Goal: Task Accomplishment & Management: Manage account settings

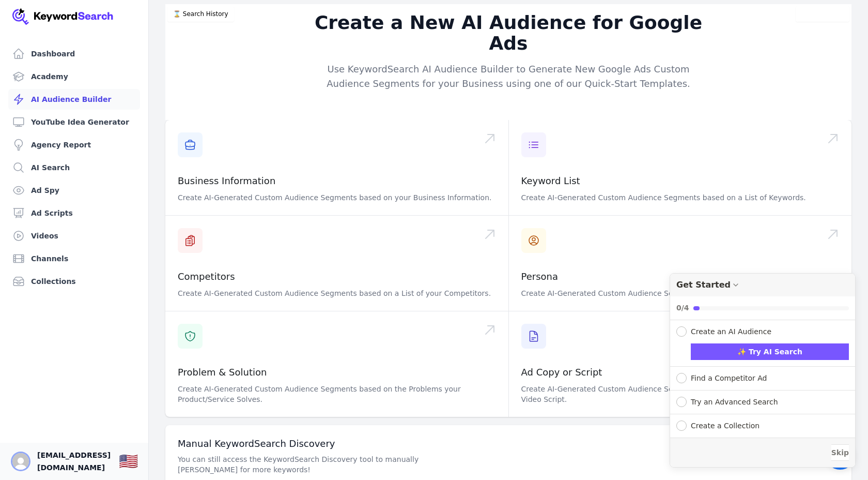
click at [22, 463] on img "Open user button" at bounding box center [20, 461] width 17 height 17
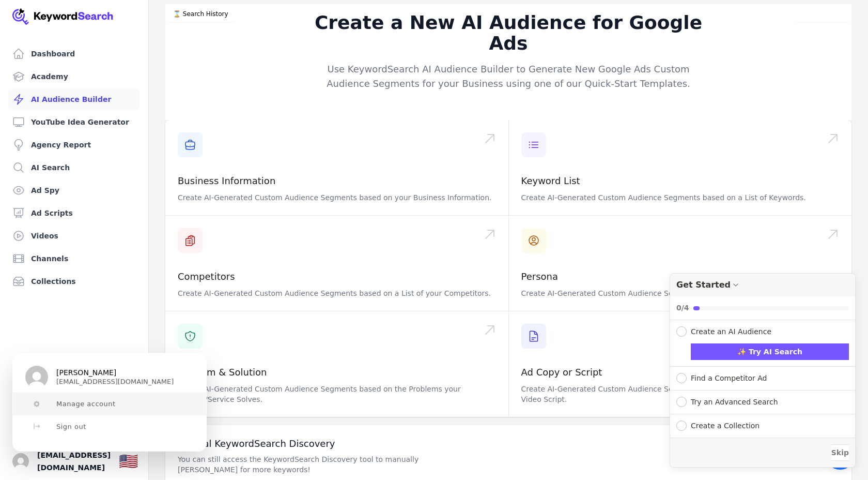
click at [93, 399] on button "Manage account" at bounding box center [109, 403] width 193 height 23
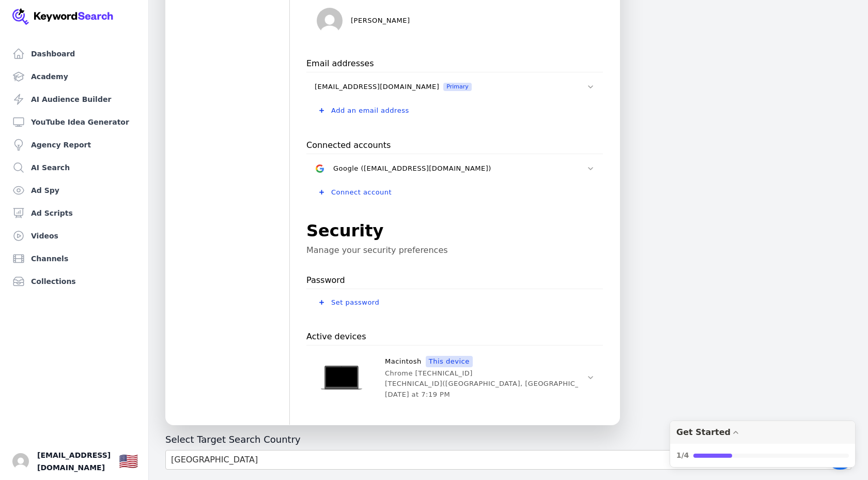
scroll to position [282, 0]
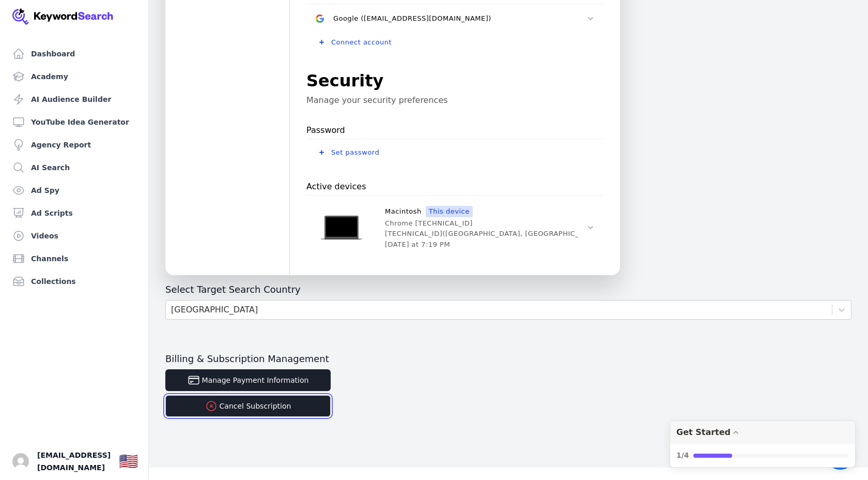
click at [276, 410] on button "Cancel Subscription" at bounding box center [247, 406] width 165 height 22
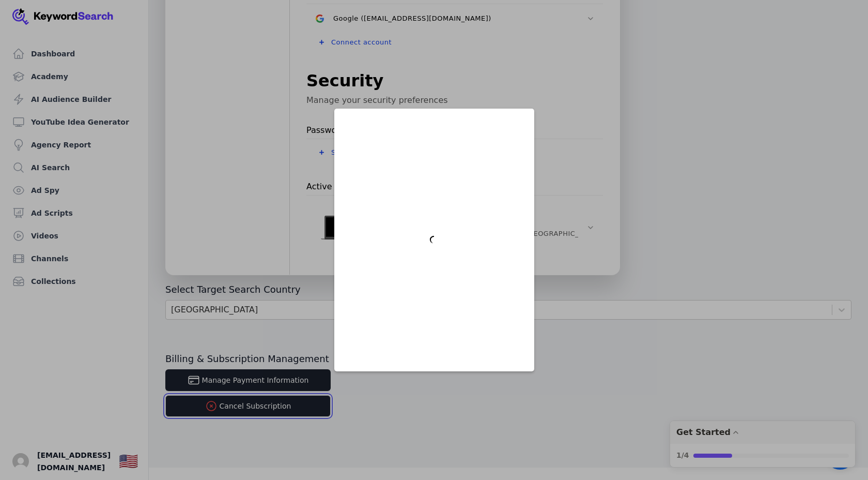
scroll to position [0, 0]
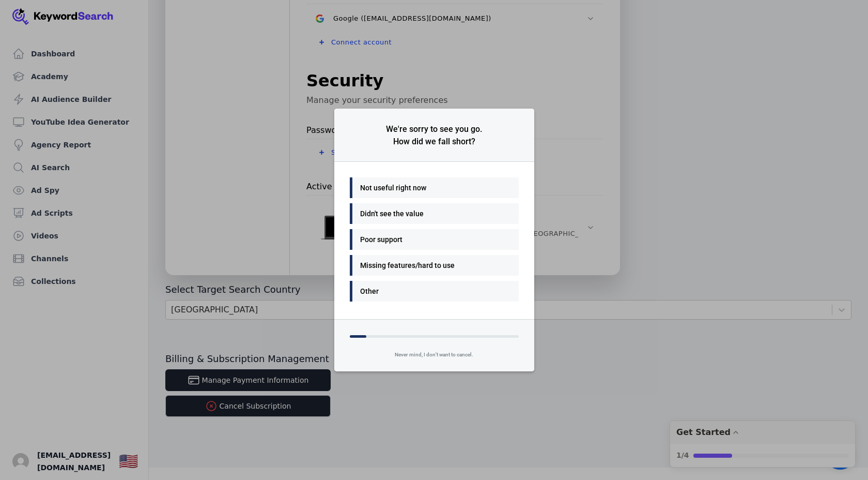
click at [428, 186] on div "Not useful right now" at bounding box center [431, 187] width 143 height 12
click at [415, 233] on div "Helpful support" at bounding box center [431, 239] width 143 height 12
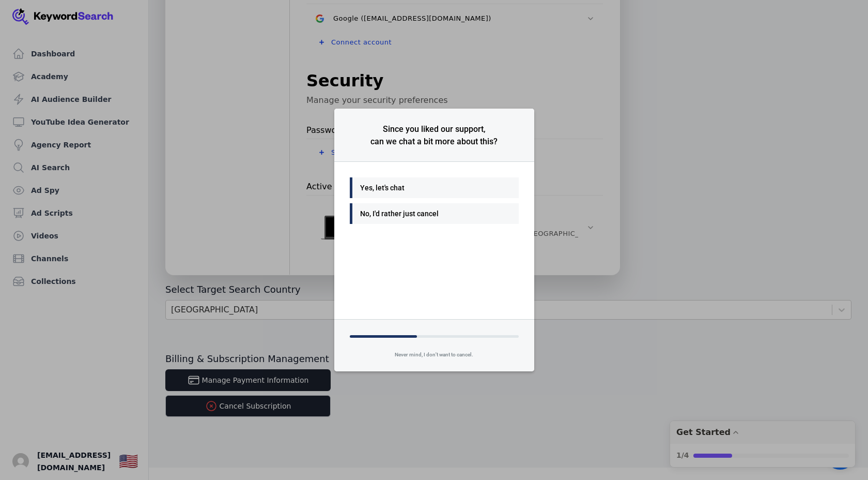
click at [418, 209] on div "No, I'd rather just cancel" at bounding box center [431, 213] width 143 height 12
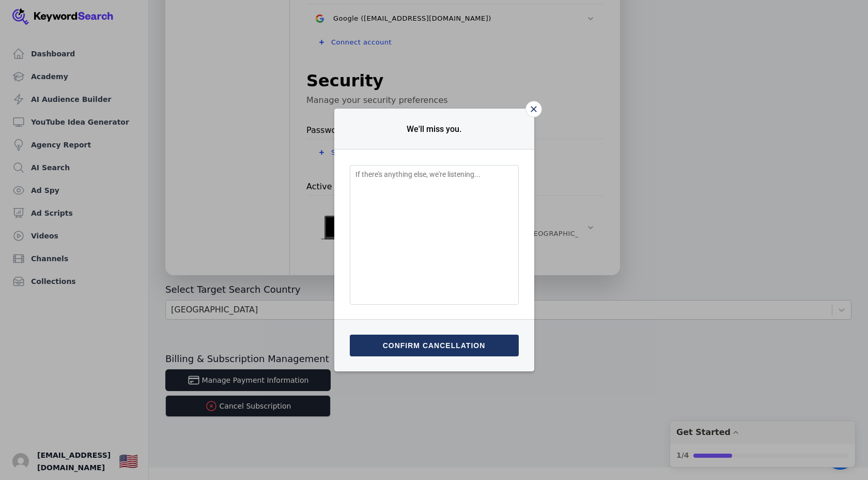
click at [441, 335] on button "Confirm cancellation" at bounding box center [434, 345] width 169 height 22
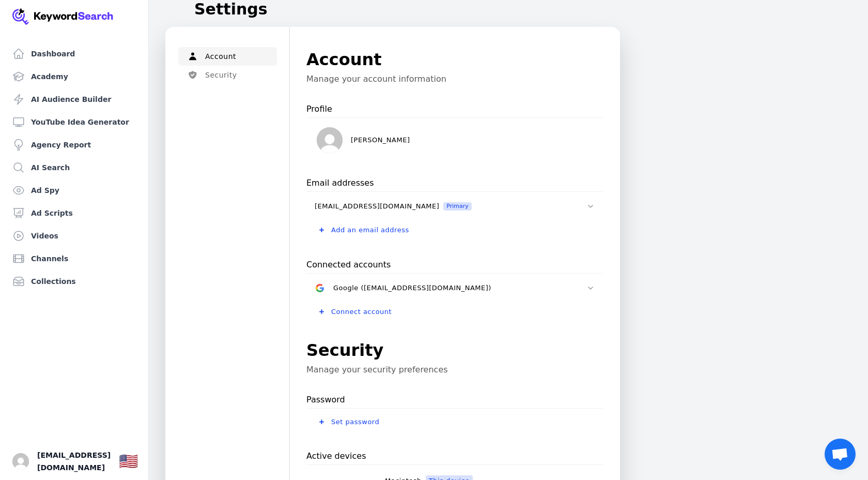
scroll to position [282, 0]
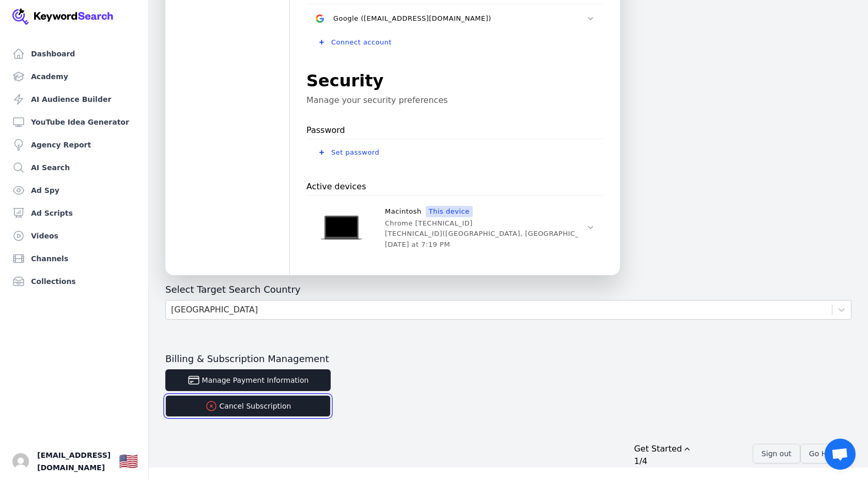
click at [261, 407] on button "Cancel Subscription" at bounding box center [247, 406] width 165 height 22
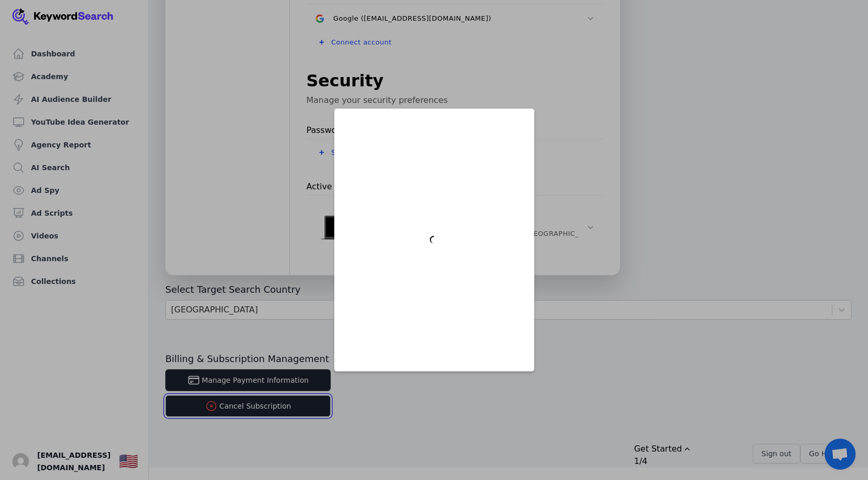
scroll to position [0, 0]
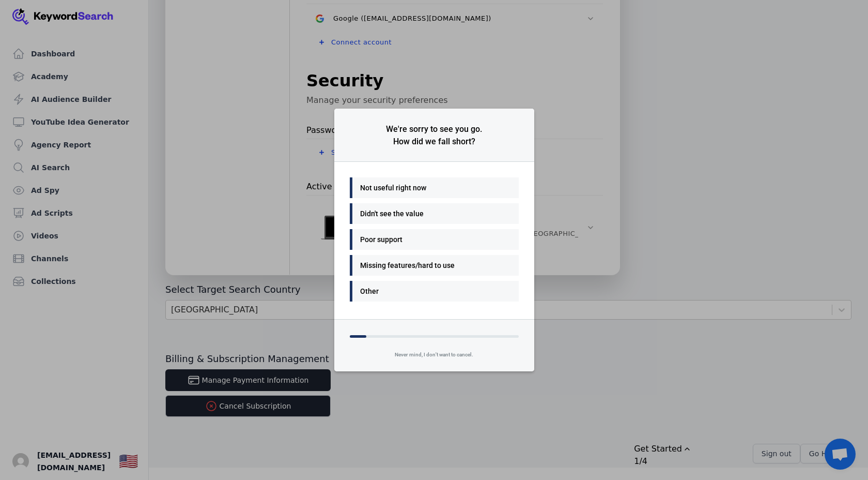
click at [428, 208] on div "Didn't see the value" at bounding box center [431, 213] width 143 height 12
click at [444, 213] on div "Helpful support" at bounding box center [431, 213] width 143 height 12
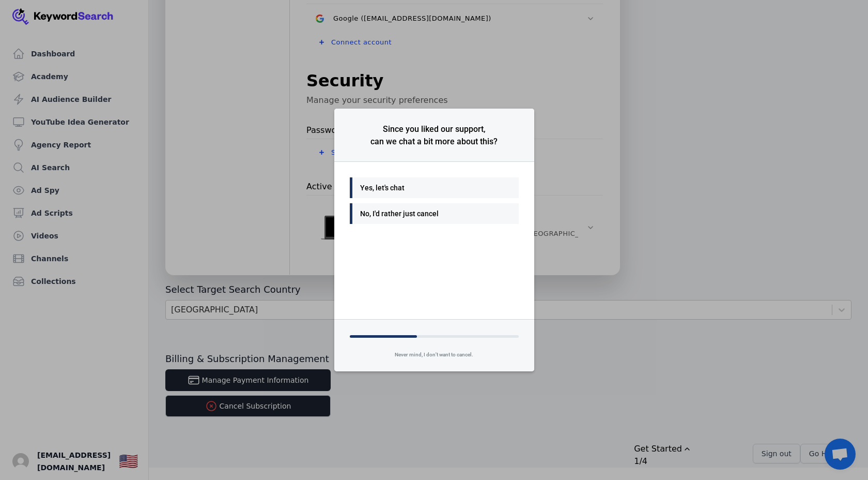
click at [444, 213] on div "No, I'd rather just cancel" at bounding box center [431, 213] width 143 height 12
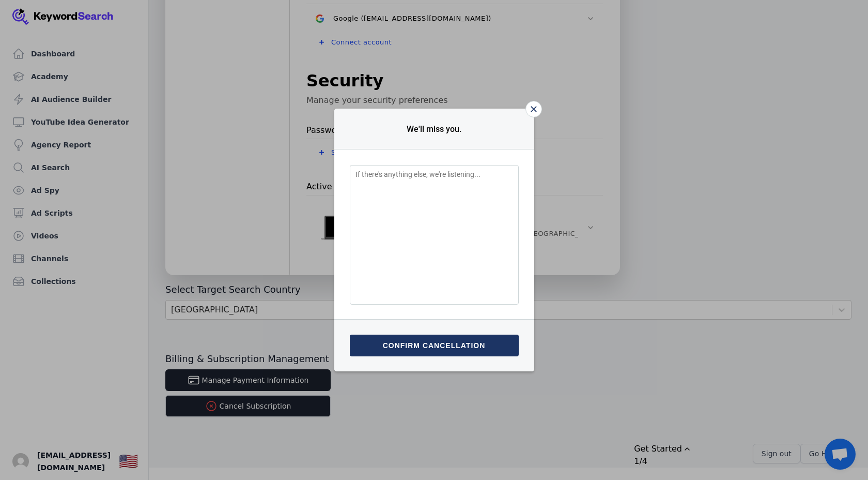
click at [452, 268] on textarea "Feedback Input" at bounding box center [434, 235] width 169 height 140
type textarea "please cancel"
click at [462, 347] on button "Submit & confirm cancellation" at bounding box center [434, 345] width 169 height 22
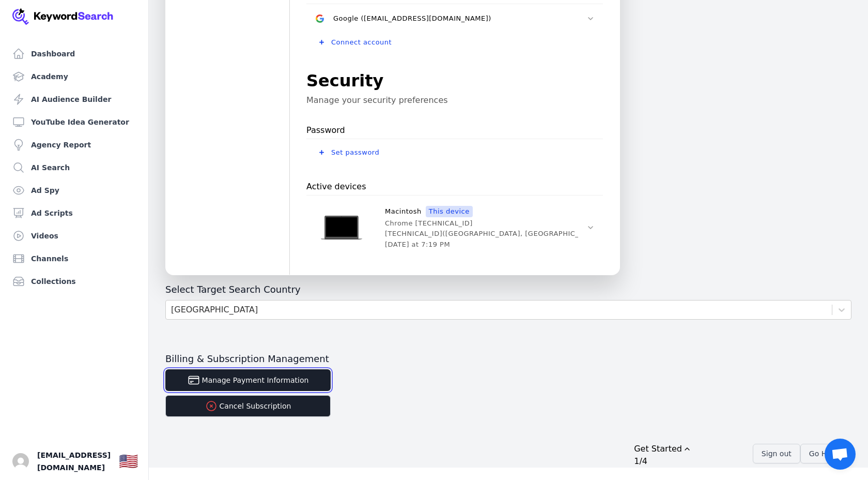
click at [327, 378] on button "Manage Payment Information" at bounding box center [247, 380] width 165 height 22
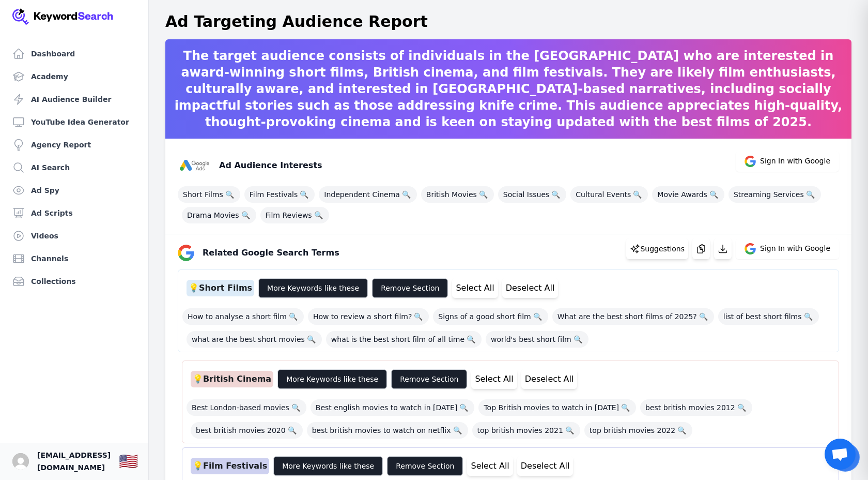
click at [71, 462] on span "[EMAIL_ADDRESS][DOMAIN_NAME]" at bounding box center [73, 461] width 73 height 25
click at [24, 464] on img "Open user button" at bounding box center [20, 461] width 17 height 17
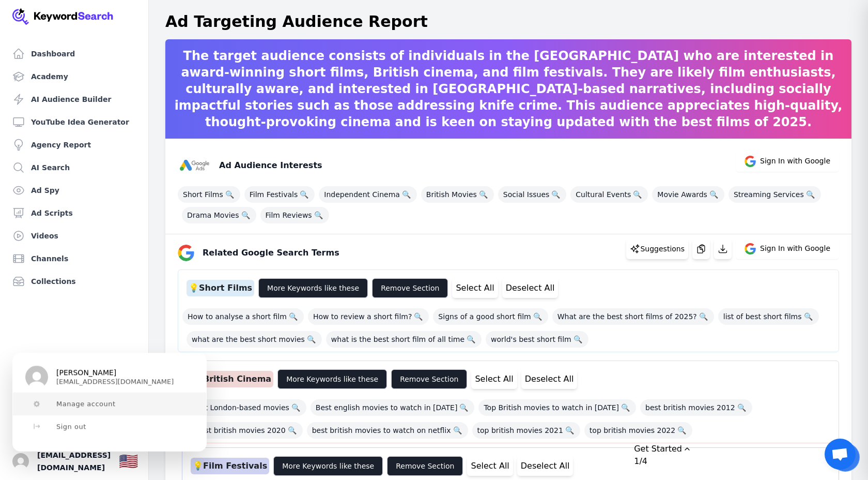
click at [90, 400] on span "Manage account" at bounding box center [85, 404] width 59 height 8
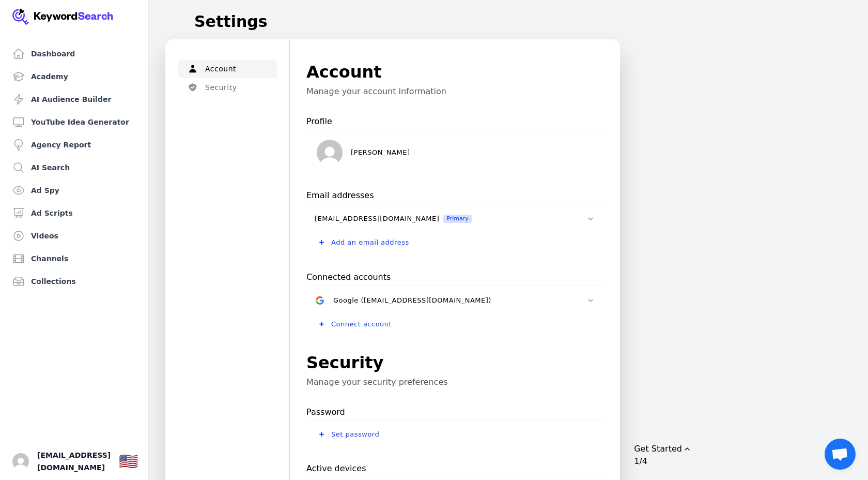
scroll to position [282, 0]
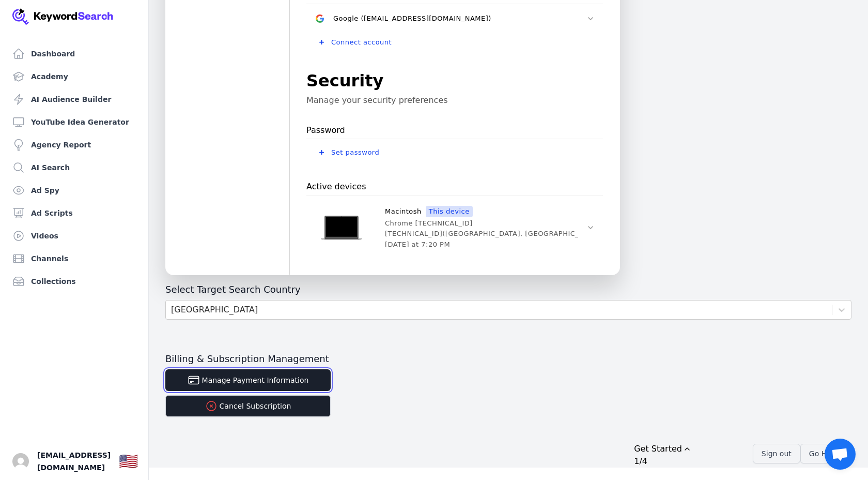
click at [301, 382] on button "Manage Payment Information" at bounding box center [247, 380] width 165 height 22
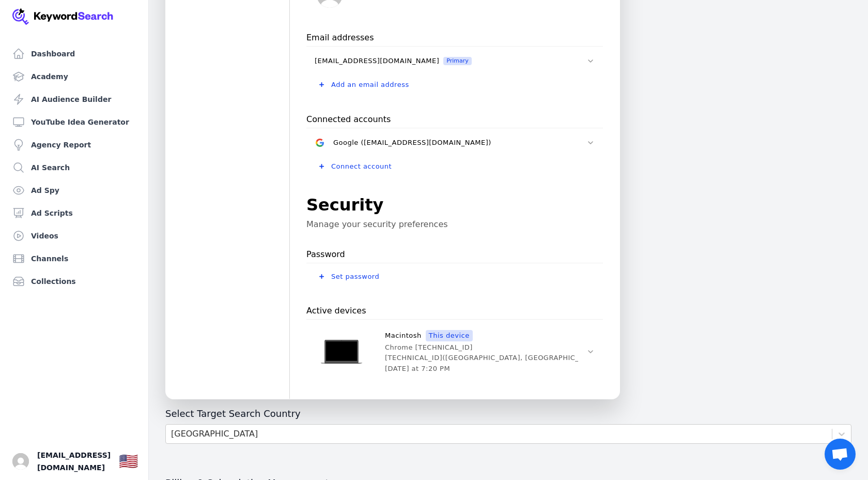
scroll to position [282, 0]
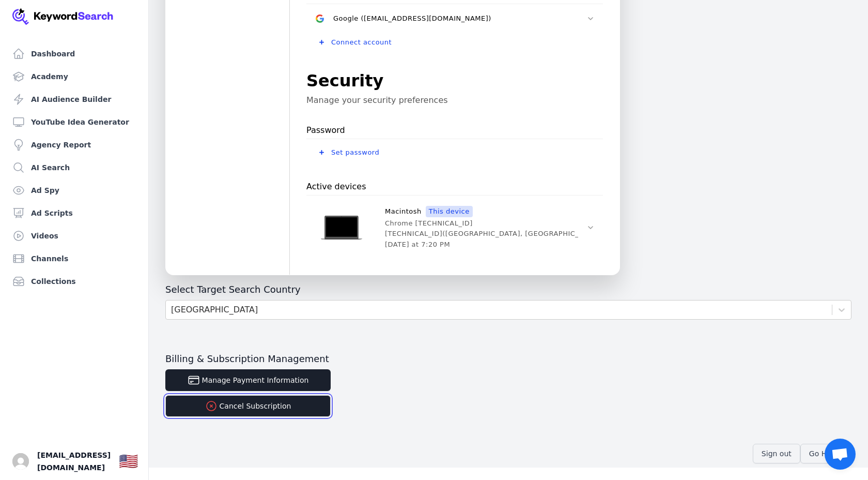
click at [266, 410] on button "Cancel Subscription" at bounding box center [247, 406] width 165 height 22
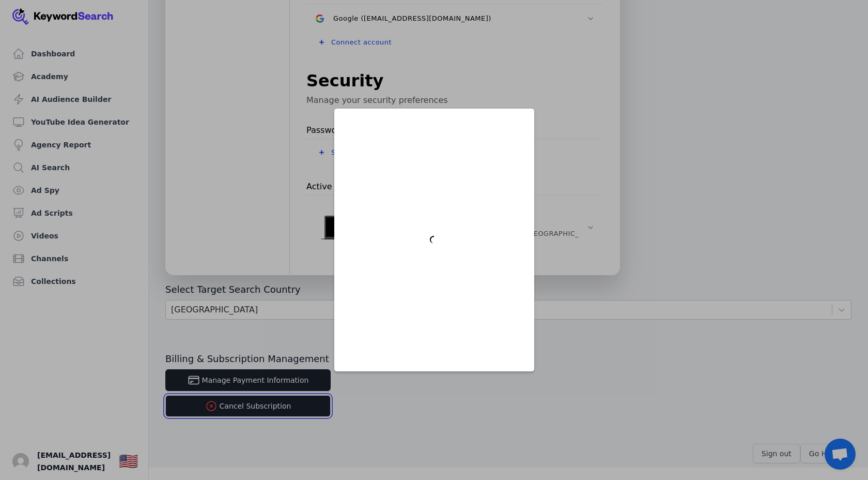
scroll to position [0, 0]
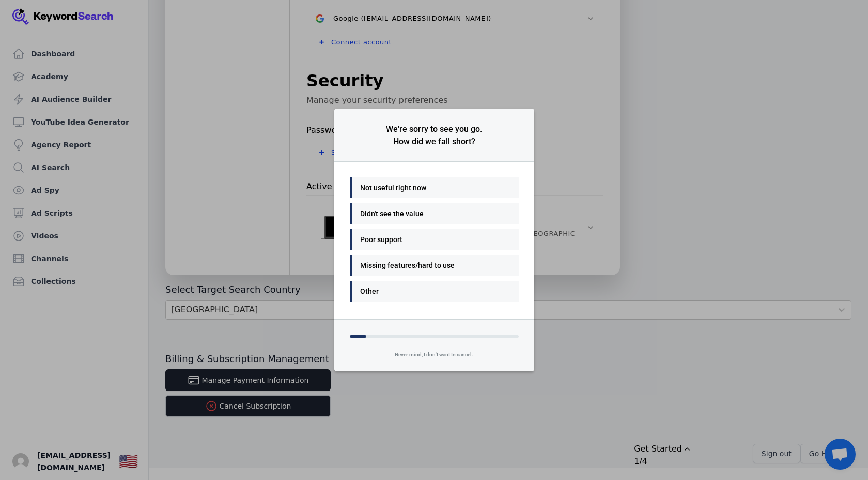
click at [423, 191] on div "Not useful right now" at bounding box center [431, 187] width 143 height 12
click at [436, 185] on div "Many things - I'll be back" at bounding box center [431, 187] width 143 height 12
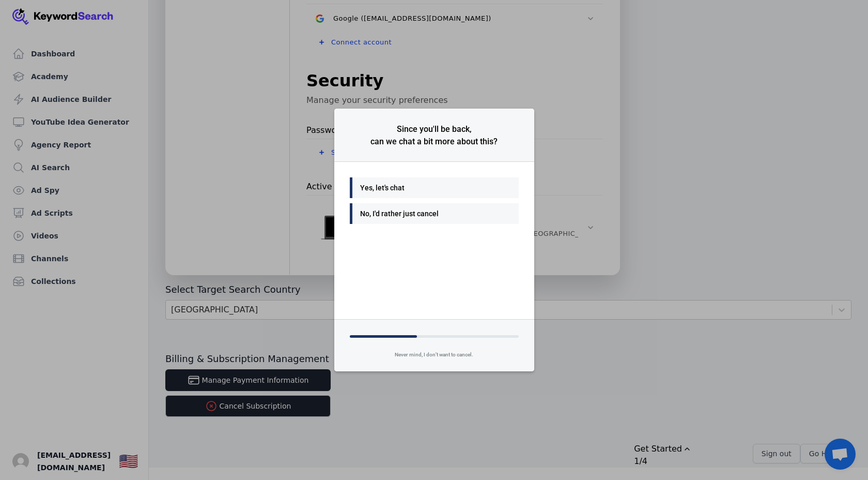
click at [433, 215] on div "No, I'd rather just cancel" at bounding box center [431, 213] width 143 height 12
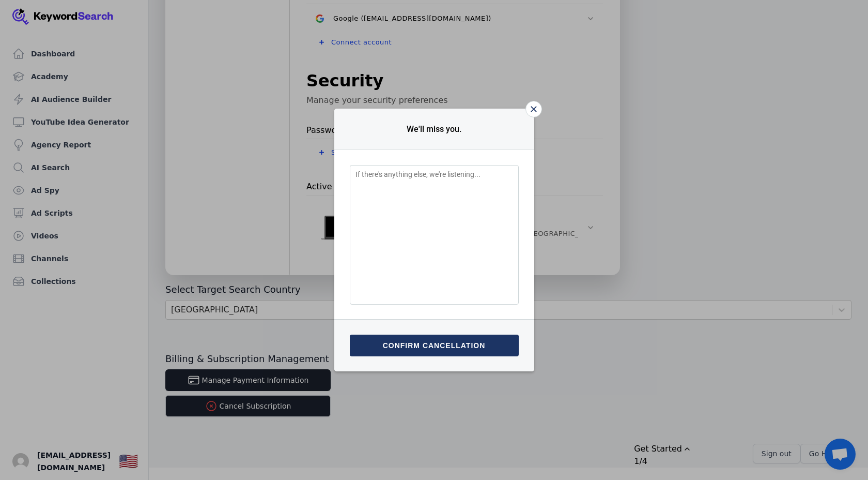
click at [433, 215] on textarea "Feedback Input" at bounding box center [434, 235] width 169 height 140
type textarea "please cancel"
click at [416, 333] on div "Submit & confirm cancellation" at bounding box center [434, 345] width 169 height 52
click at [415, 347] on button "Submit & confirm cancellation" at bounding box center [434, 345] width 169 height 22
